Goal: Transaction & Acquisition: Purchase product/service

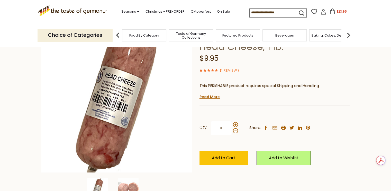
scroll to position [53, 0]
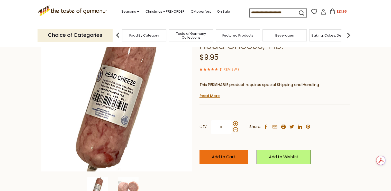
click at [235, 154] on span "Add to Cart" at bounding box center [224, 157] width 24 height 6
click at [338, 12] on span "$33.9" at bounding box center [342, 11] width 8 height 4
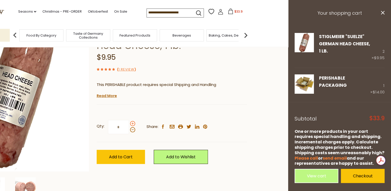
click at [133, 123] on span at bounding box center [132, 123] width 5 height 5
click at [129, 123] on input "*" at bounding box center [118, 127] width 21 height 14
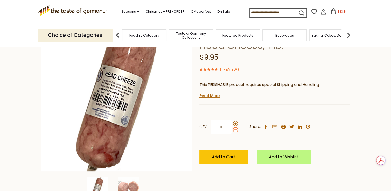
click at [236, 128] on span at bounding box center [235, 129] width 5 height 5
click at [232, 128] on input "*" at bounding box center [221, 127] width 21 height 14
click at [237, 124] on span at bounding box center [235, 123] width 5 height 5
click at [232, 124] on input "*" at bounding box center [221, 127] width 21 height 14
click at [236, 129] on span at bounding box center [235, 129] width 5 height 5
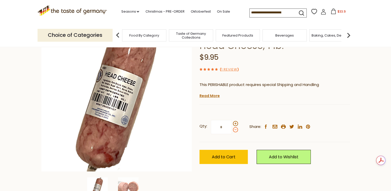
click at [232, 129] on input "*" at bounding box center [221, 127] width 21 height 14
type input "*"
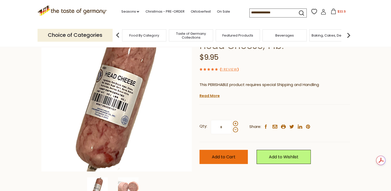
click at [222, 155] on span "Add to Cart" at bounding box center [224, 157] width 24 height 6
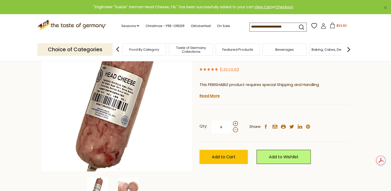
click at [337, 23] on button "$53.80" at bounding box center [339, 27] width 22 height 8
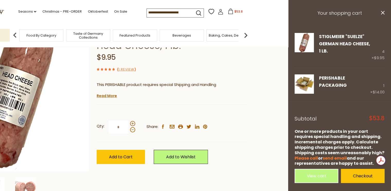
click at [289, 102] on footer "Subtotal $53.8 One or more products in your cart requires special handling and …" at bounding box center [340, 146] width 103 height 88
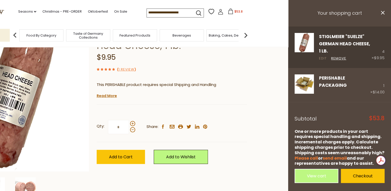
click at [323, 59] on link "Edit" at bounding box center [323, 58] width 8 height 5
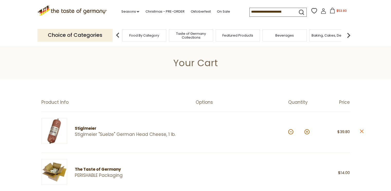
click at [289, 132] on button at bounding box center [291, 131] width 5 height 5
type input "*"
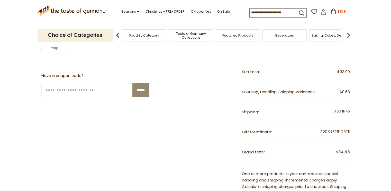
scroll to position [174, 0]
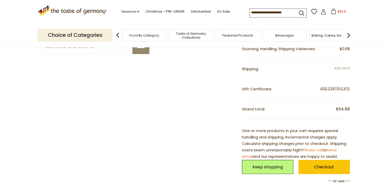
click at [342, 69] on span "Add Info" at bounding box center [342, 68] width 15 height 4
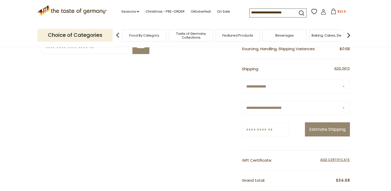
click at [289, 126] on input "Zip/Postcode" at bounding box center [265, 129] width 47 height 14
type input "*****"
select select "**"
click at [318, 126] on button "Estimate Shipping" at bounding box center [327, 129] width 45 height 14
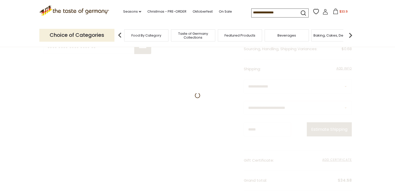
click at [317, 126] on div at bounding box center [197, 168] width 309 height 299
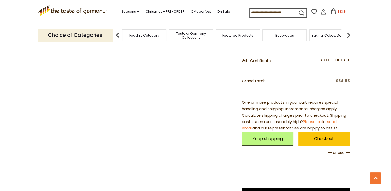
scroll to position [349, 0]
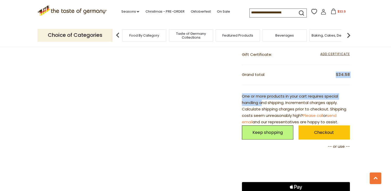
drag, startPoint x: 391, startPoint y: 91, endPoint x: 391, endPoint y: 71, distance: 20.6
